Goal: Task Accomplishment & Management: Use online tool/utility

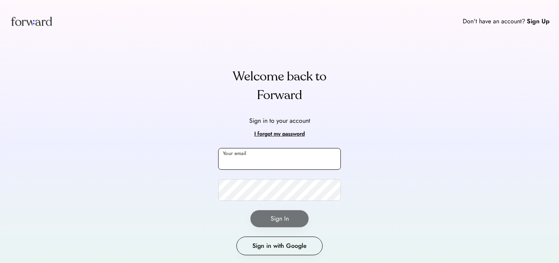
click at [272, 163] on input "email" at bounding box center [279, 159] width 123 height 22
type input "*"
type input "**********"
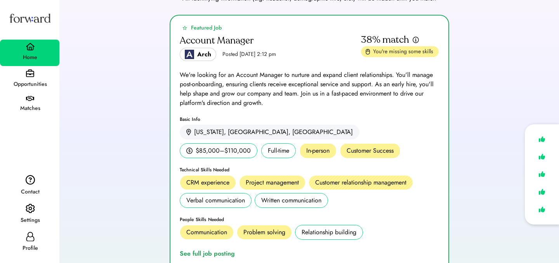
scroll to position [151, 0]
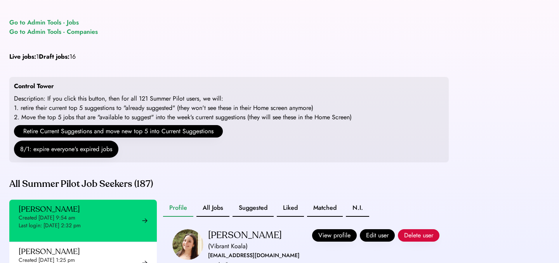
scroll to position [27, 0]
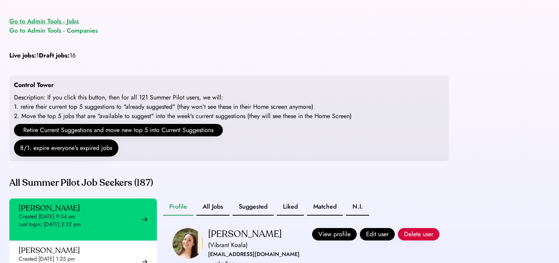
click at [69, 21] on div "Go to Admin Tools - Jobs" at bounding box center [43, 21] width 69 height 9
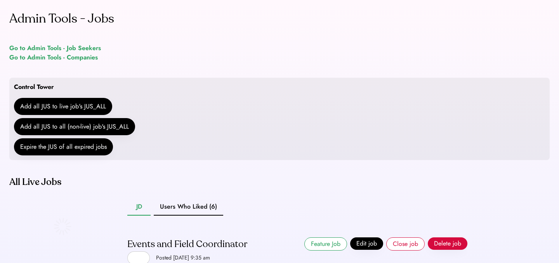
scroll to position [81, 0]
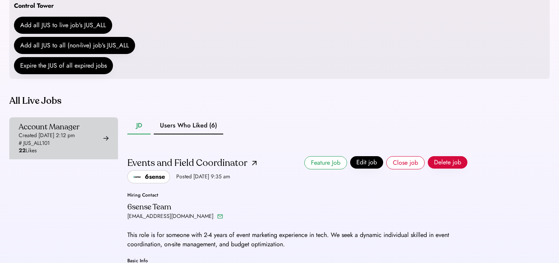
click at [75, 133] on div "Created Aug 6, 2025 2:12 pm" at bounding box center [47, 135] width 56 height 8
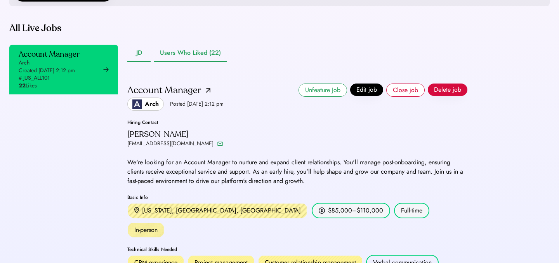
scroll to position [201, 0]
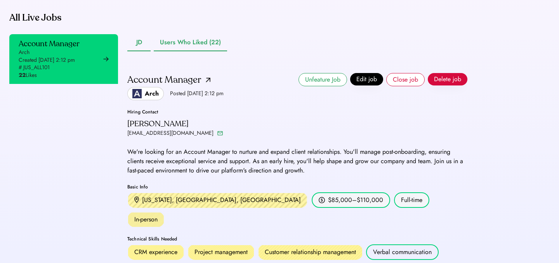
click at [199, 51] on button "Users Who Liked (22)" at bounding box center [190, 42] width 73 height 17
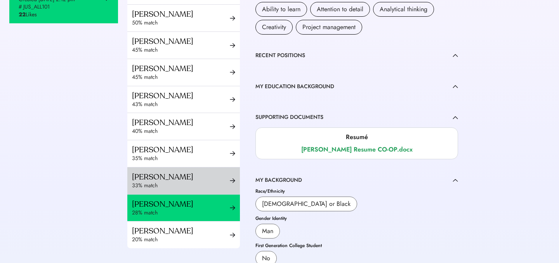
scroll to position [271, 0]
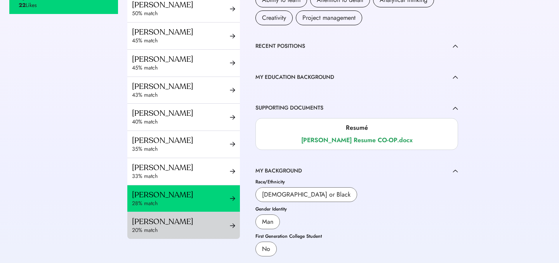
click at [184, 221] on div "Tancy Lu" at bounding box center [181, 221] width 98 height 10
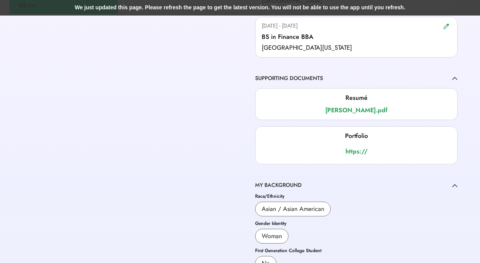
scroll to position [639, 0]
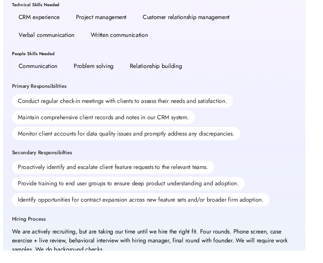
scroll to position [154, 0]
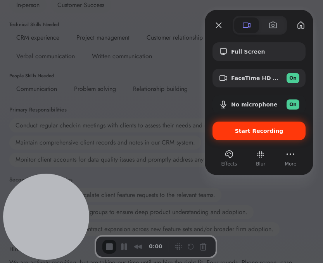
click at [233, 136] on div "Start Recording" at bounding box center [259, 130] width 93 height 19
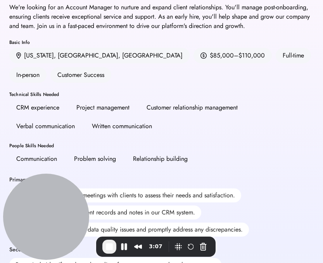
scroll to position [90, 0]
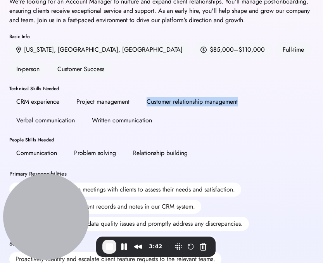
drag, startPoint x: 144, startPoint y: 81, endPoint x: 244, endPoint y: 80, distance: 100.1
click at [244, 94] on div "Customer relationship management" at bounding box center [192, 102] width 105 height 16
click at [184, 106] on div "CRM experience Project management Customer relationship management Verbal commu…" at bounding box center [161, 111] width 304 height 34
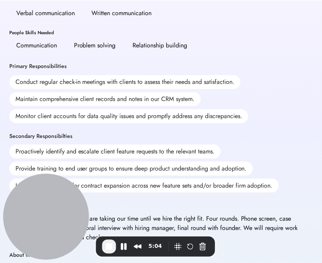
scroll to position [206, 0]
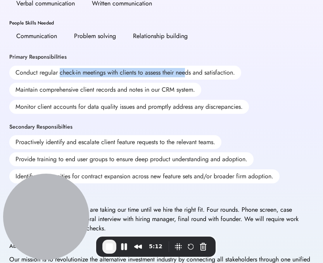
drag, startPoint x: 61, startPoint y: 53, endPoint x: 186, endPoint y: 49, distance: 125.7
click at [186, 66] on div "Conduct regular check-in meetings with clients to assess their needs and satisf…" at bounding box center [125, 73] width 232 height 14
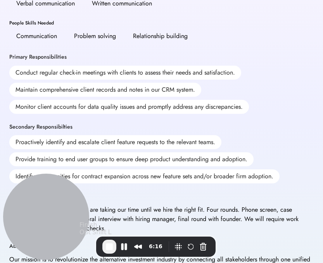
click at [107, 246] on span "End Recording" at bounding box center [109, 246] width 9 height 9
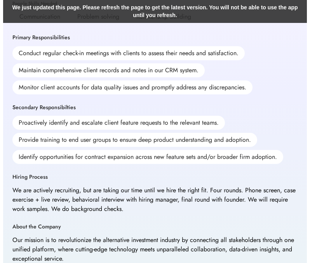
scroll to position [226, 0]
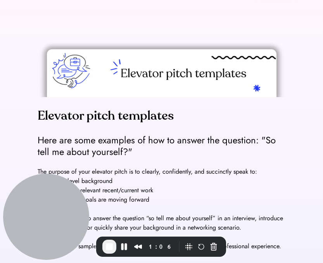
scroll to position [246, 0]
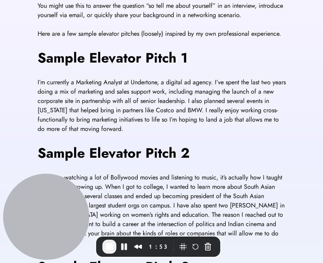
click at [114, 102] on span "I’m currently a Marketing Analyst at Undertone, a digital ad agency. I’ve spent…" at bounding box center [163, 105] width 250 height 55
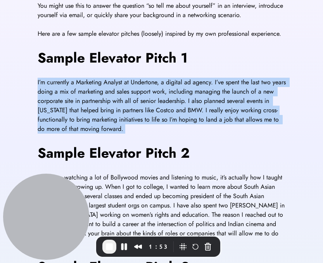
click at [114, 102] on span "I’m currently a Marketing Analyst at Undertone, a digital ad agency. I’ve spent…" at bounding box center [163, 105] width 250 height 55
click at [125, 136] on div "The purpose of your elevator pitch is to clearly, confidently, and succinctly s…" at bounding box center [162, 158] width 248 height 406
